Goal: Navigation & Orientation: Find specific page/section

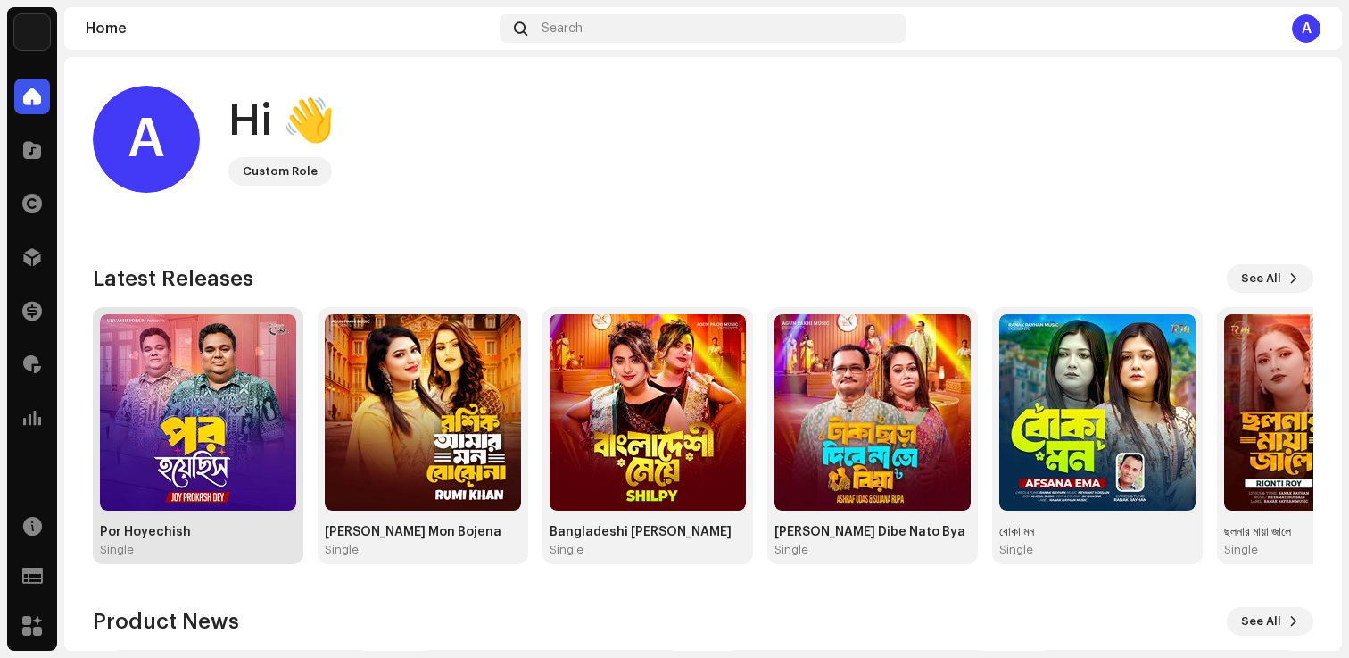
click at [120, 343] on img at bounding box center [198, 412] width 196 height 196
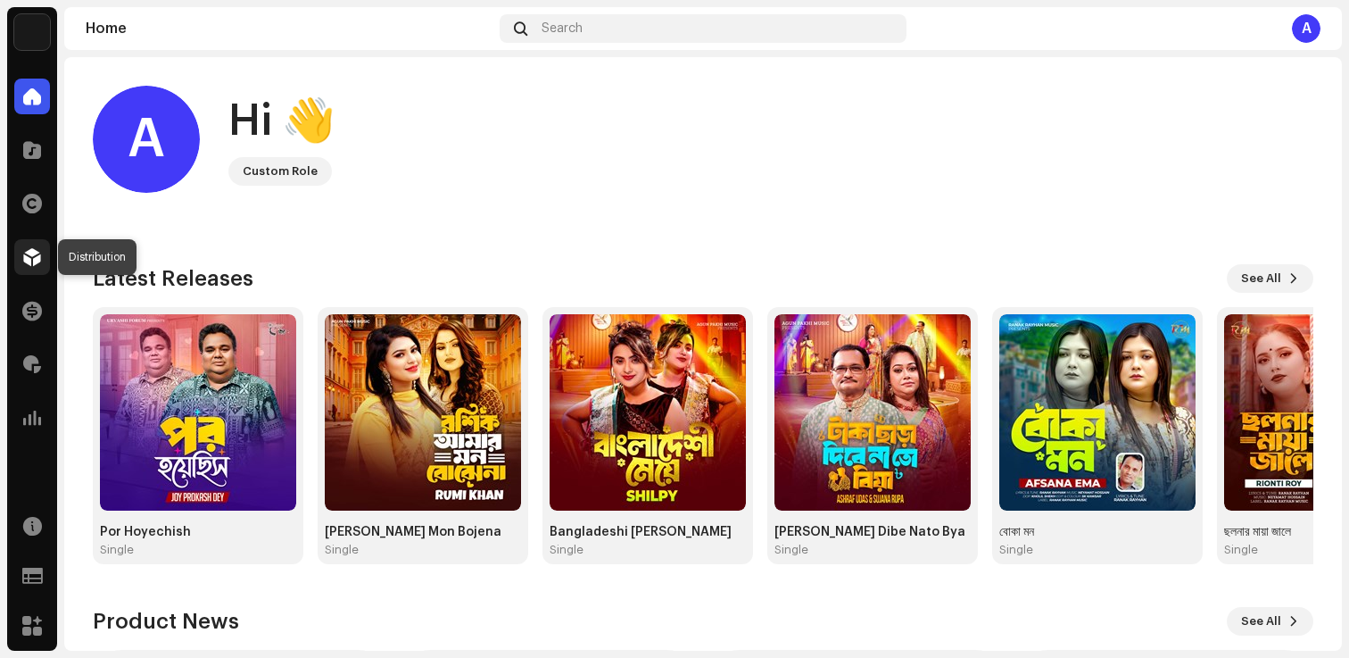
click at [34, 254] on span at bounding box center [32, 257] width 18 height 14
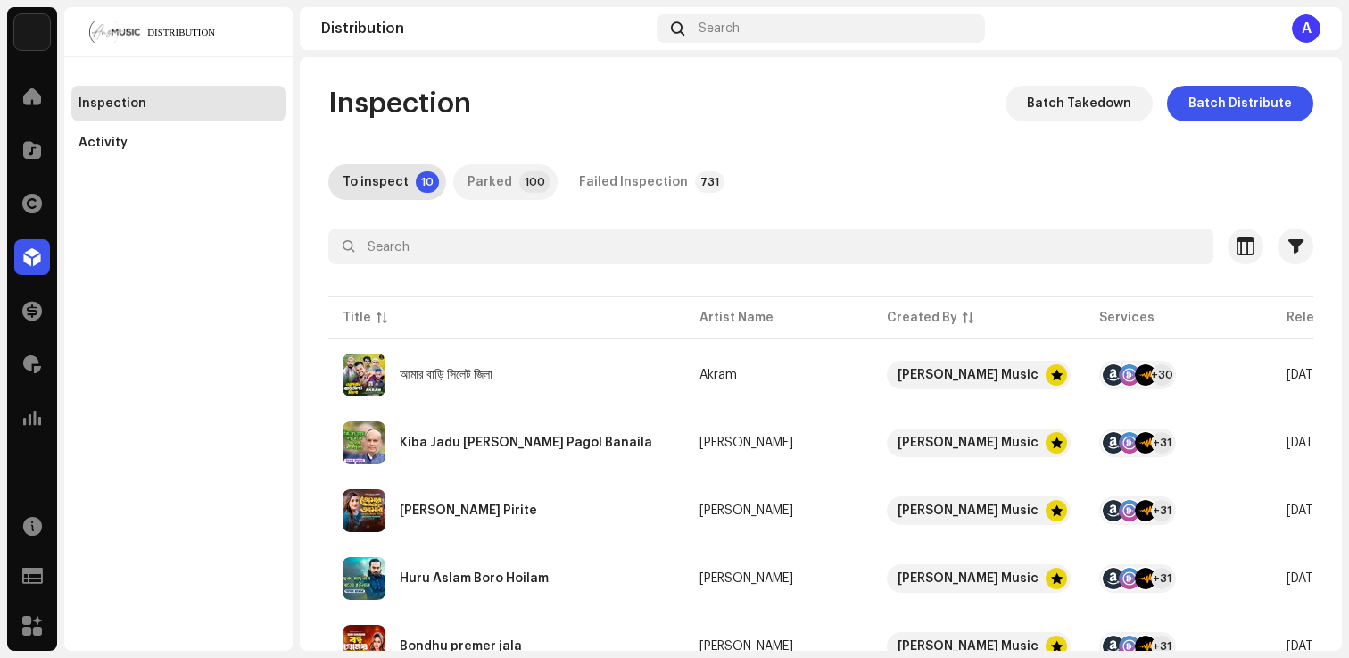
click at [491, 191] on div "Parked" at bounding box center [490, 182] width 45 height 36
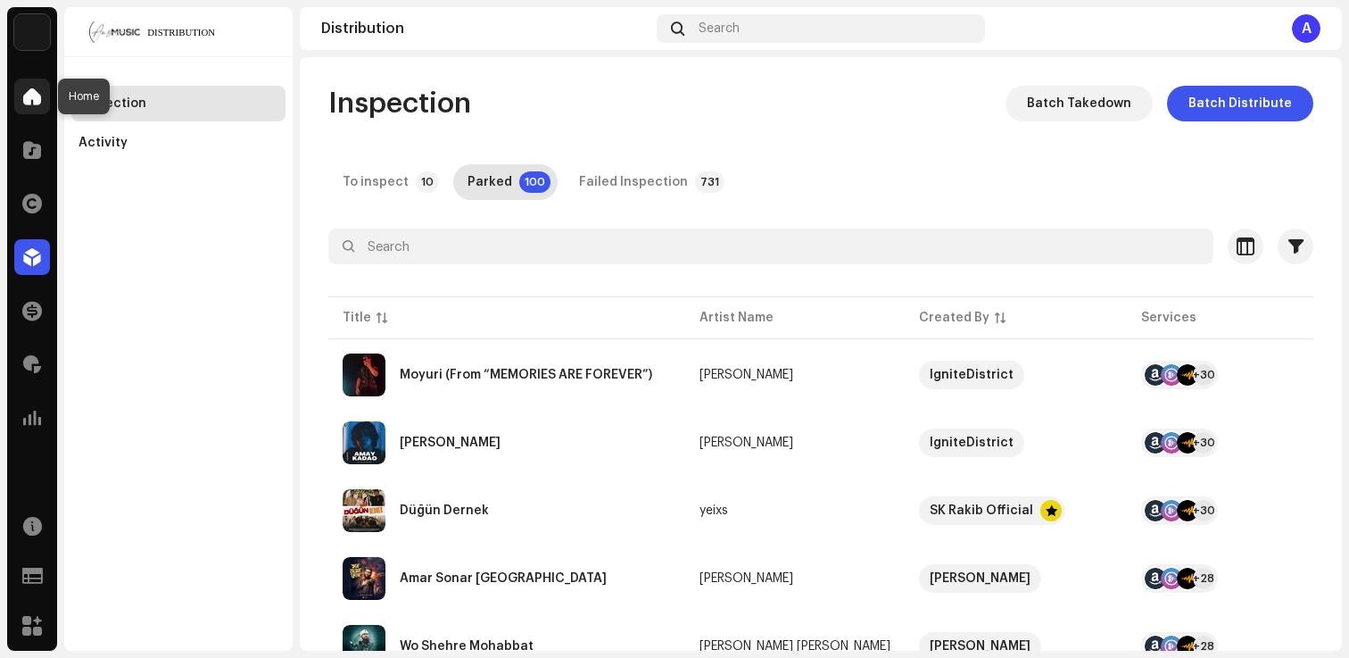
click at [29, 92] on span at bounding box center [32, 96] width 18 height 14
